Goal: Task Accomplishment & Management: Manage account settings

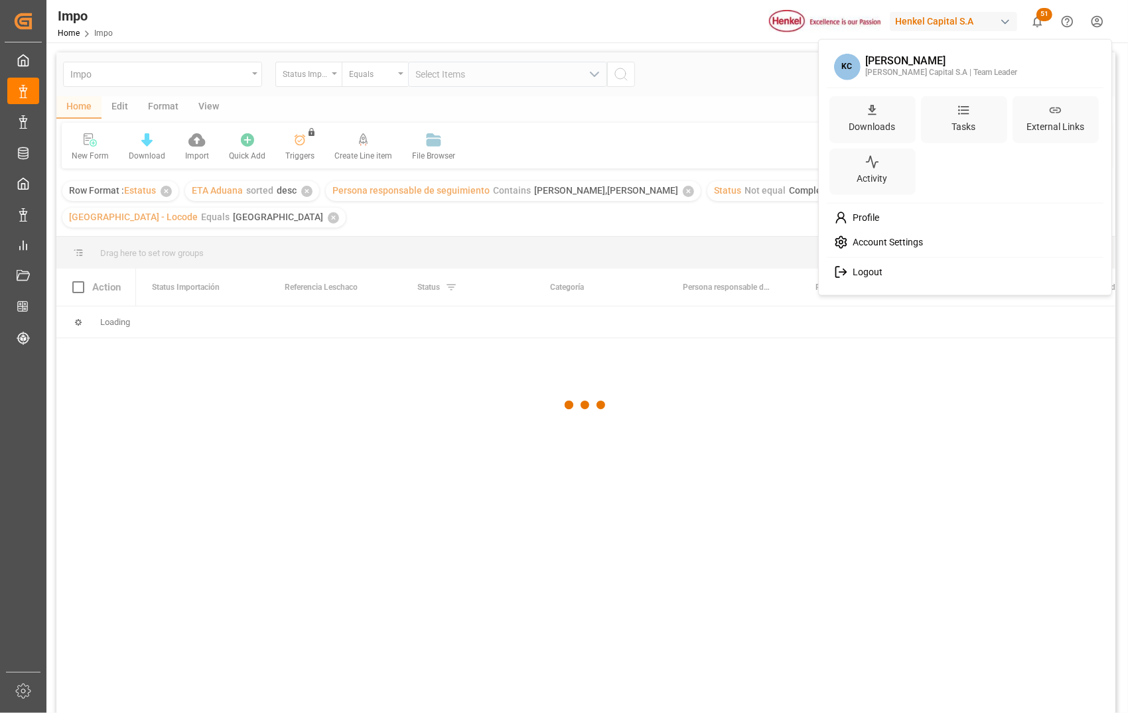
click at [1097, 23] on html "Created by potrace 1.15, written by Peter Selinger 2001-2017 Created by potrace…" at bounding box center [564, 356] width 1128 height 713
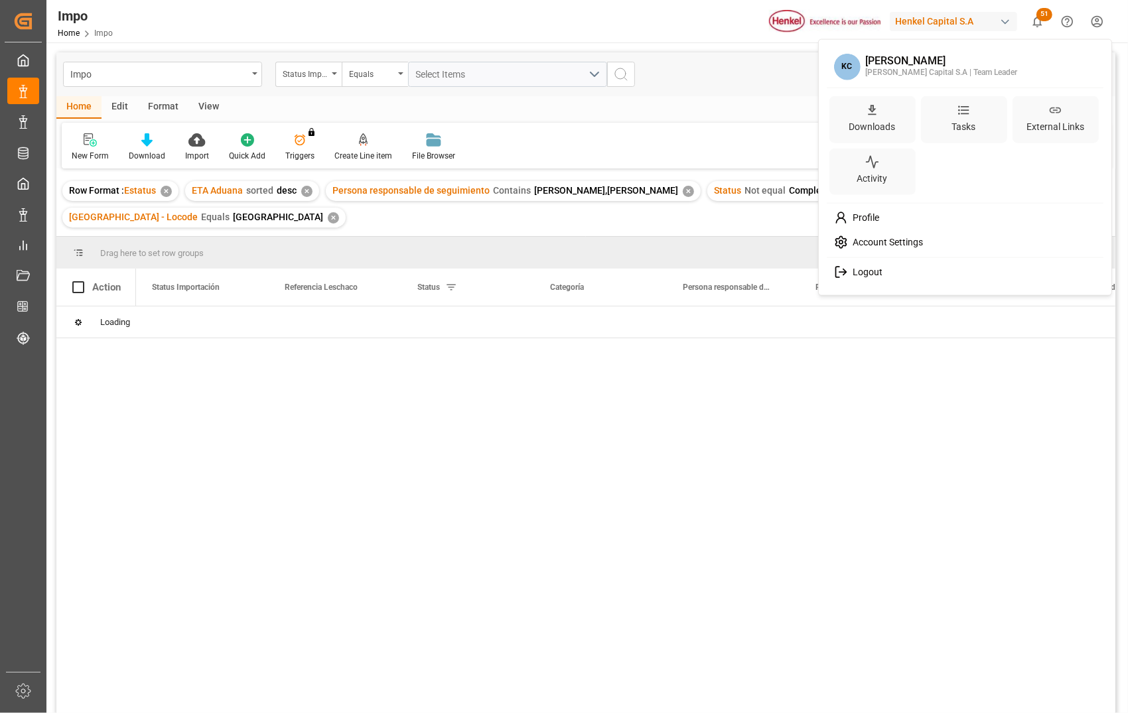
click at [870, 275] on span "Logout" at bounding box center [865, 273] width 35 height 12
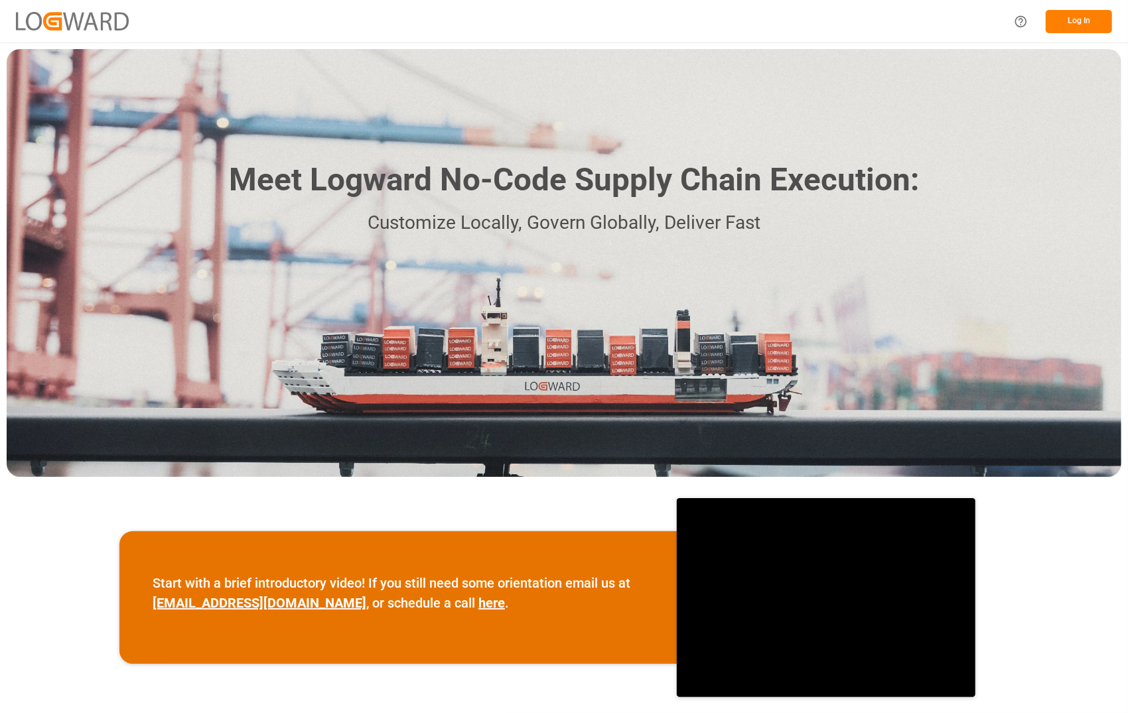
click at [1091, 21] on button "Log In" at bounding box center [1079, 21] width 66 height 23
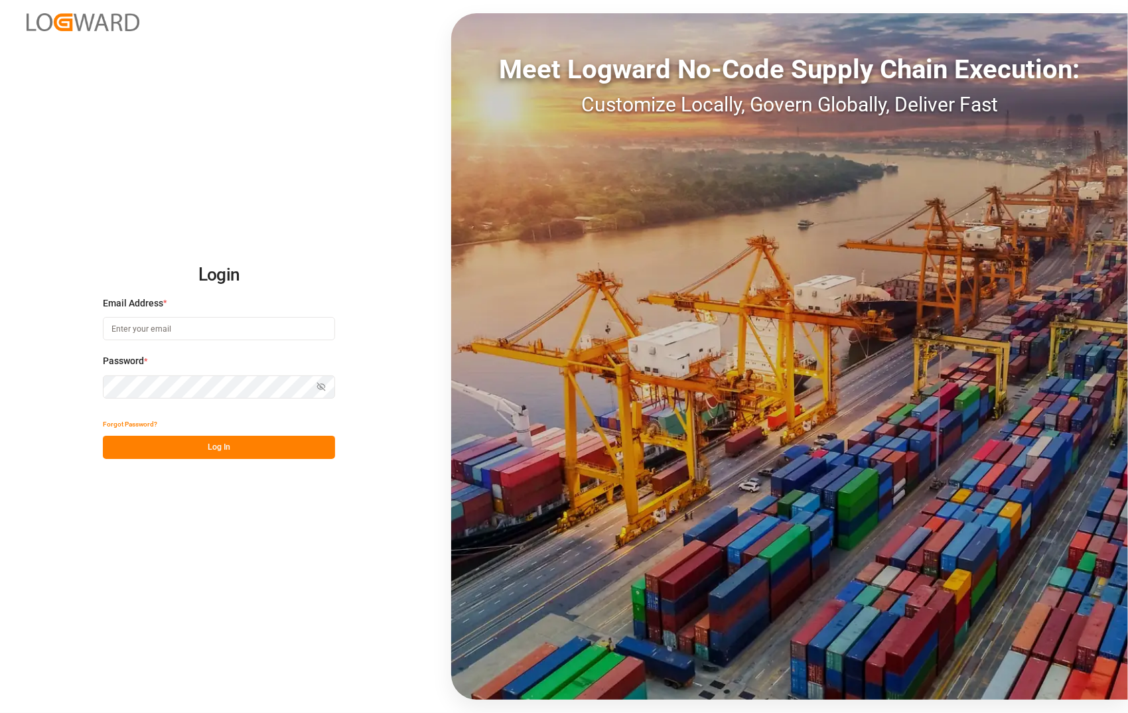
type input "[PERSON_NAME][EMAIL_ADDRESS][PERSON_NAME][DOMAIN_NAME]"
click at [233, 444] on button "Log In" at bounding box center [219, 447] width 232 height 23
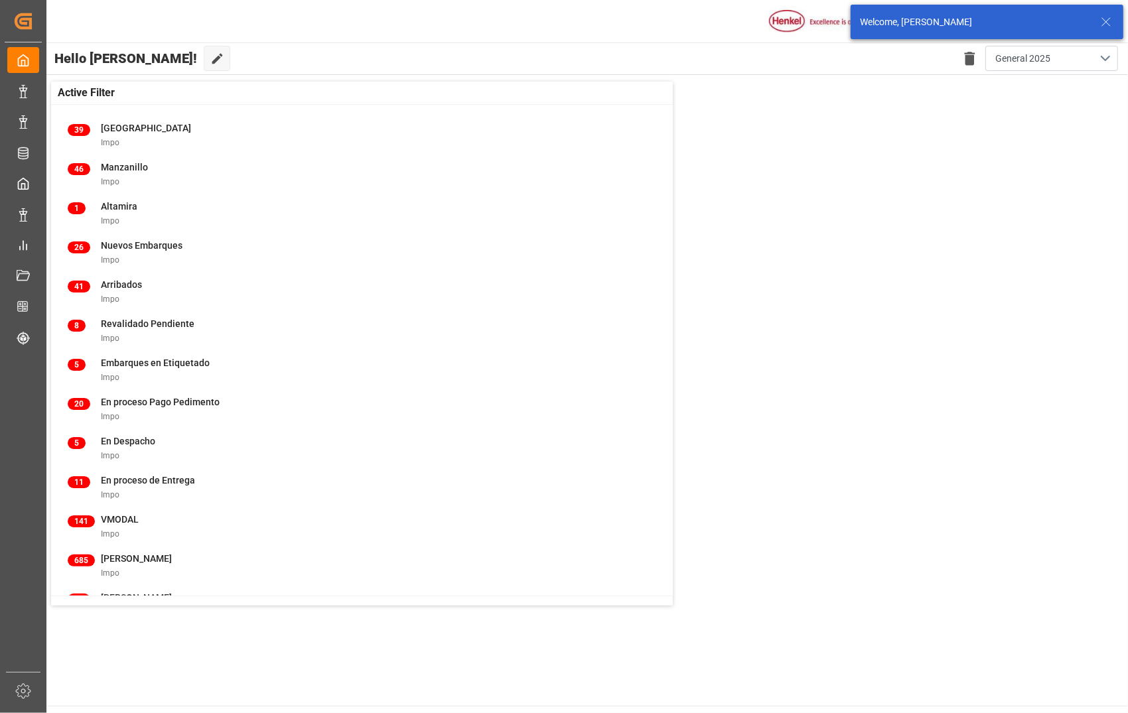
click at [1105, 20] on icon at bounding box center [1106, 22] width 16 height 16
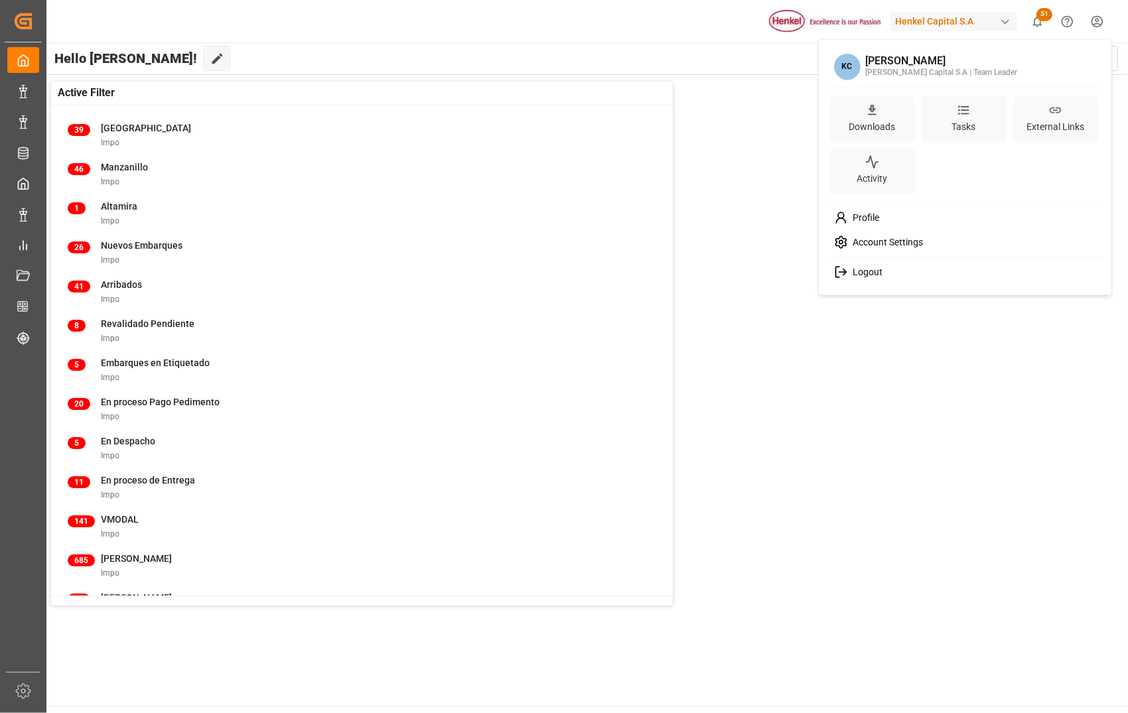
click at [1097, 13] on html "Created by potrace 1.15, written by [PERSON_NAME] [DATE]-[DATE] Created by potr…" at bounding box center [564, 356] width 1128 height 713
click at [876, 275] on span "Logout" at bounding box center [865, 273] width 35 height 12
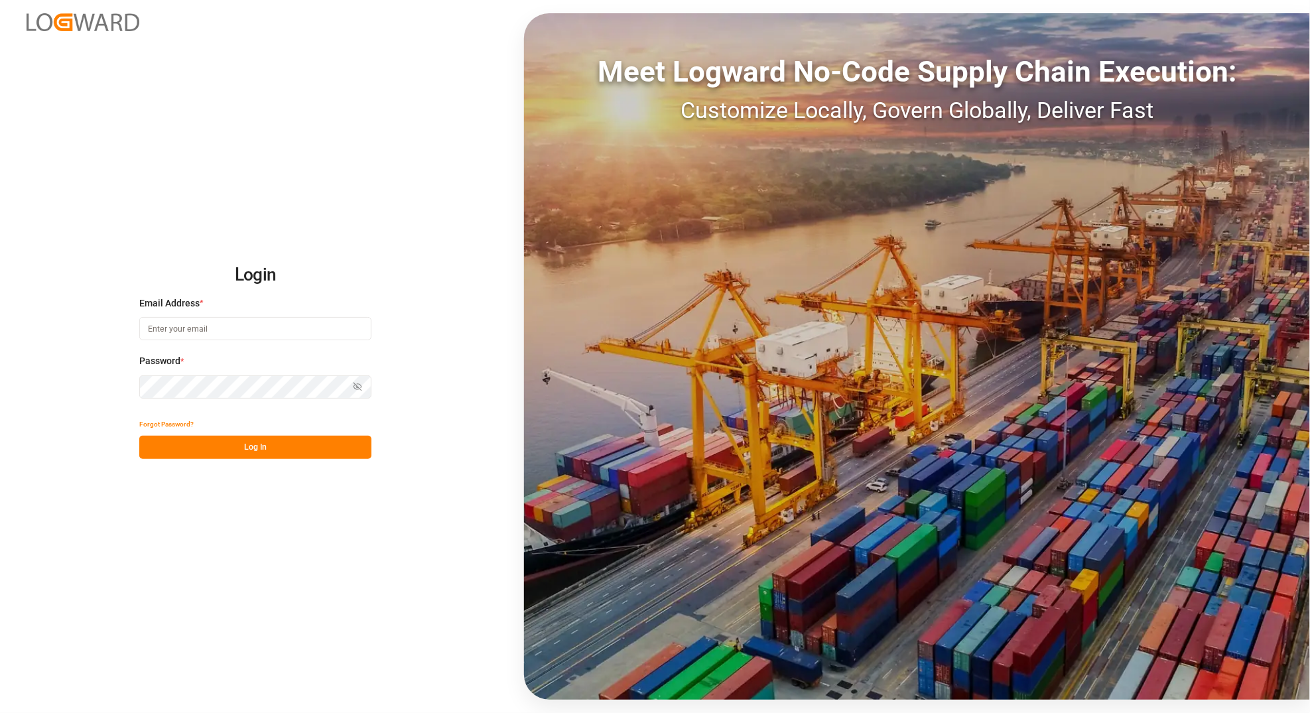
type input "carlos.villar@leschaco.com"
click at [244, 129] on div "Login Email Address * carlos.villar@leschaco.com Password * Show password Forgo…" at bounding box center [655, 356] width 1310 height 713
